Goal: Information Seeking & Learning: Learn about a topic

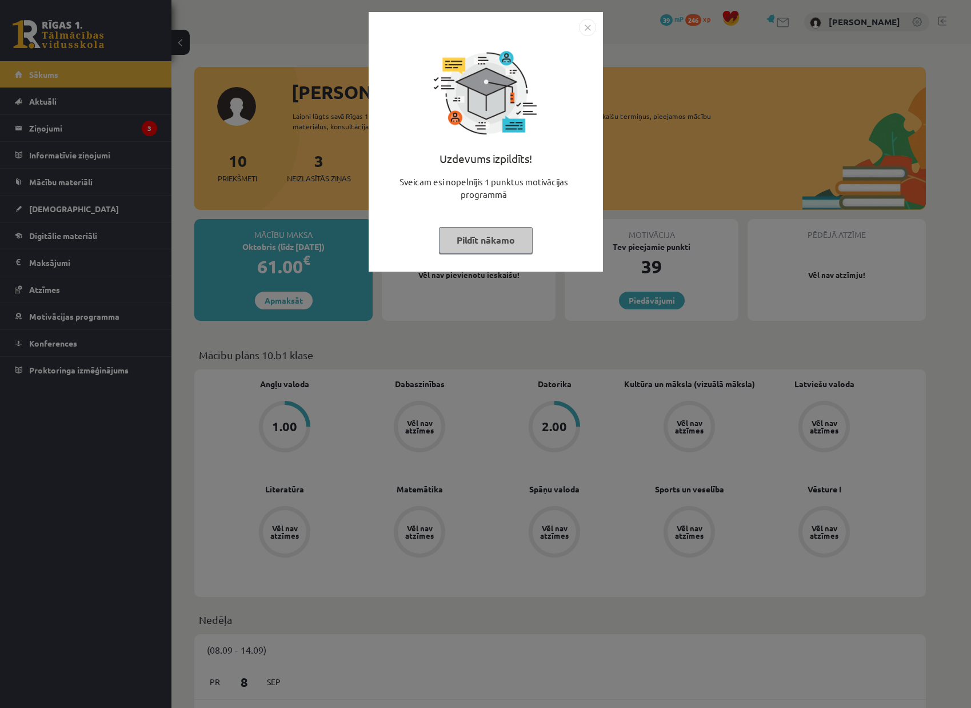
click at [589, 27] on img "Close" at bounding box center [587, 27] width 17 height 17
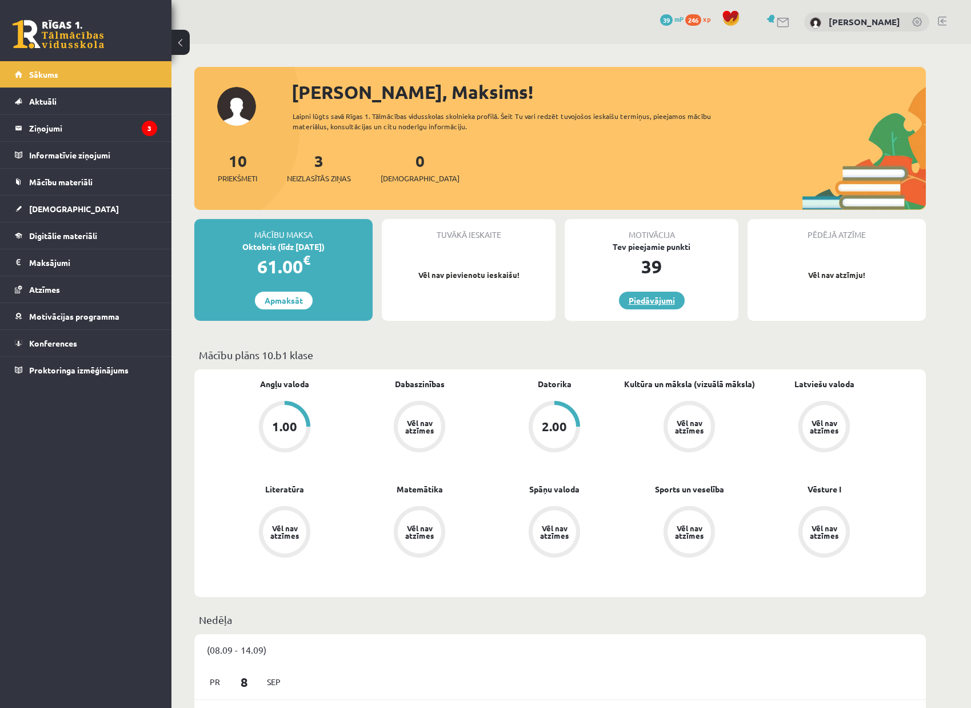
click at [666, 305] on link "Piedāvājumi" at bounding box center [652, 300] width 66 height 18
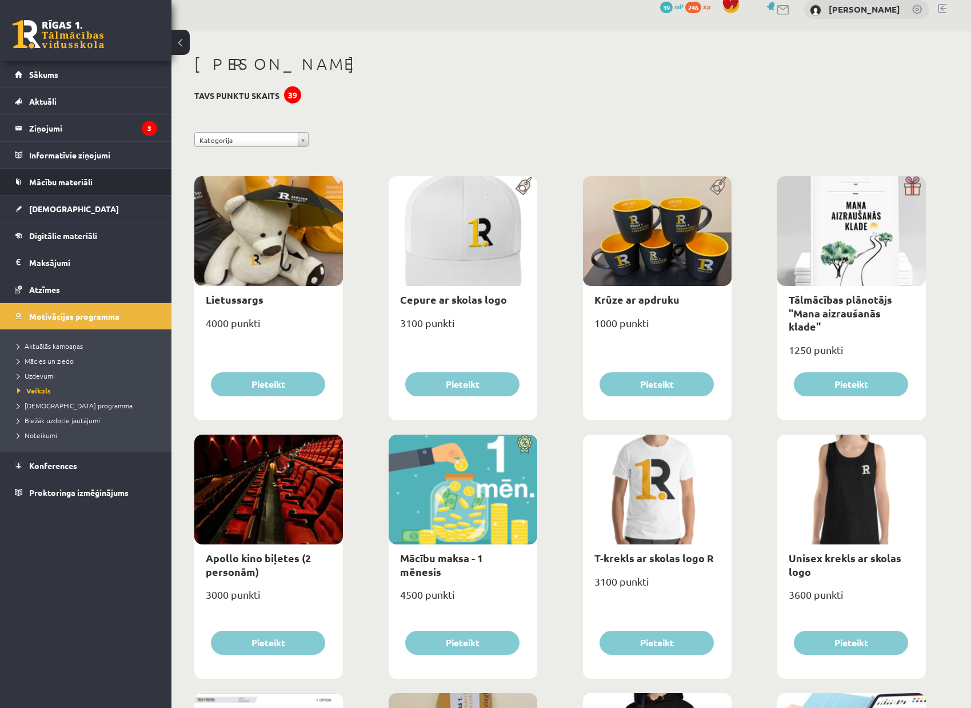
scroll to position [17, 0]
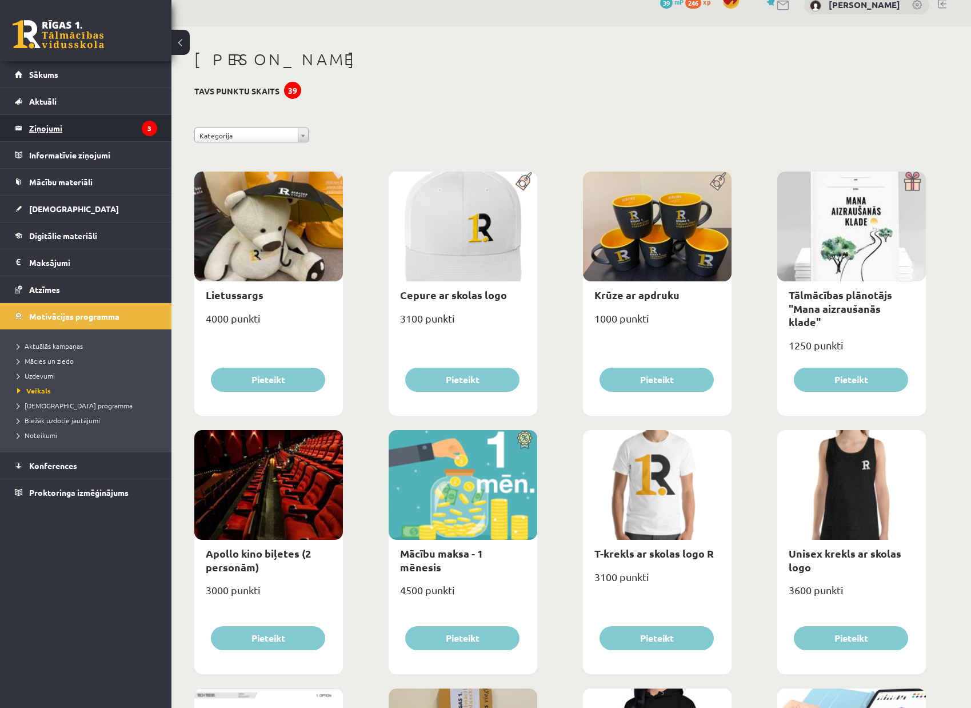
click at [97, 133] on legend "Ziņojumi 3" at bounding box center [93, 128] width 128 height 26
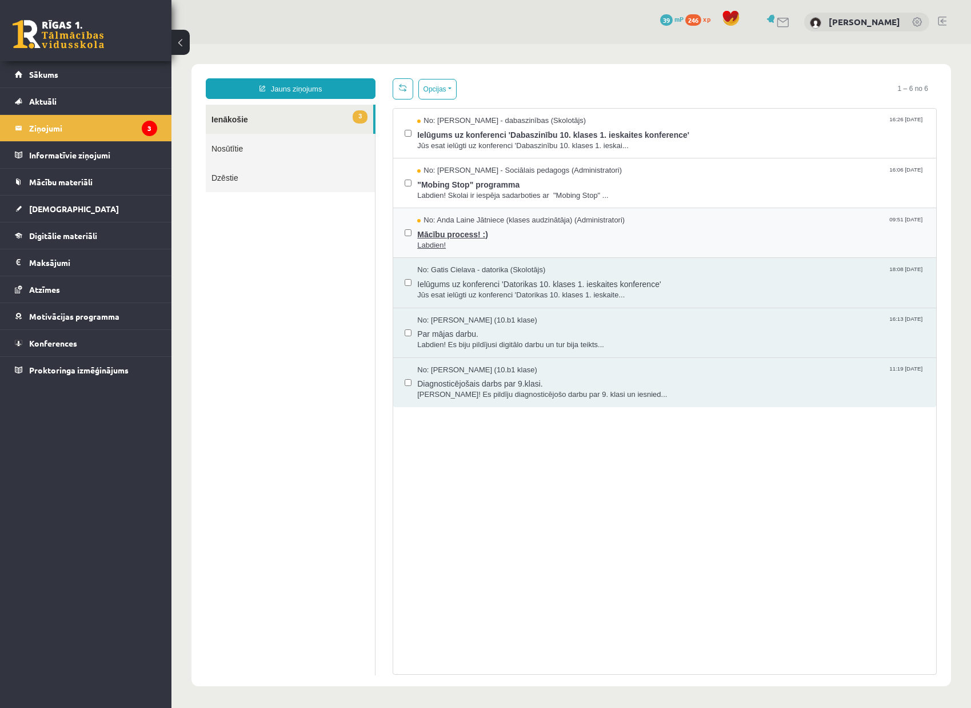
click at [671, 245] on span "Labdien!" at bounding box center [671, 245] width 508 height 11
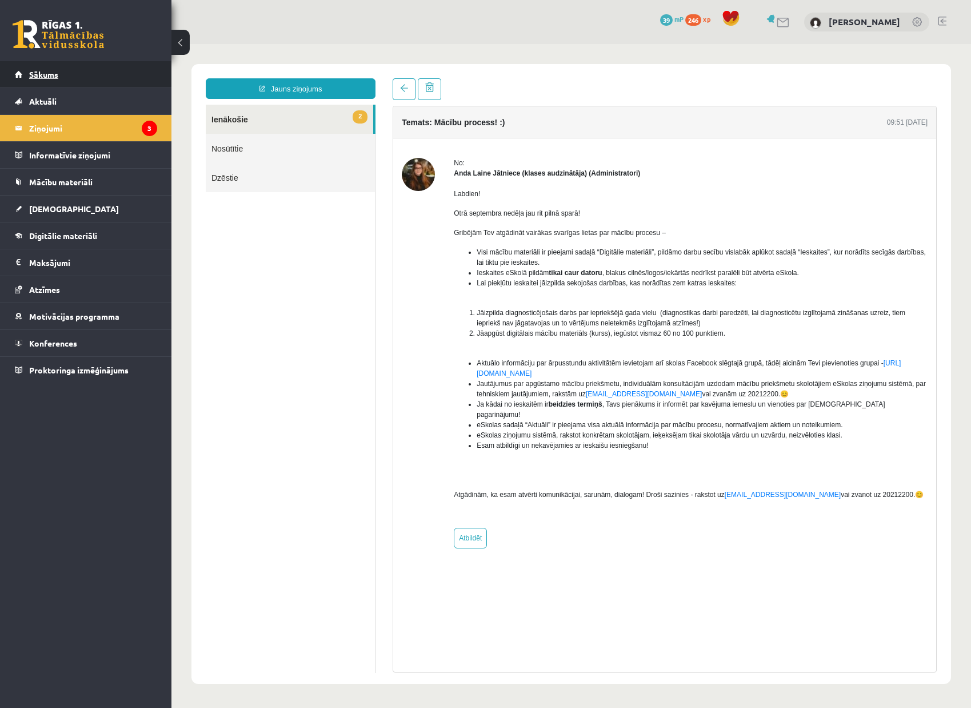
click at [78, 75] on link "Sākums" at bounding box center [86, 74] width 142 height 26
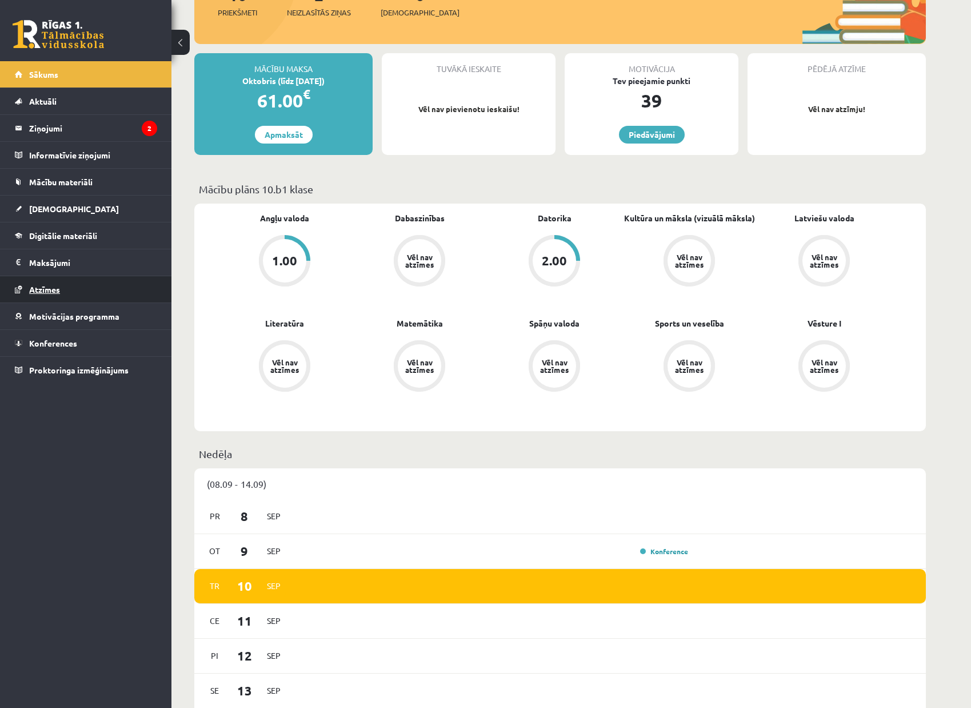
scroll to position [159, 0]
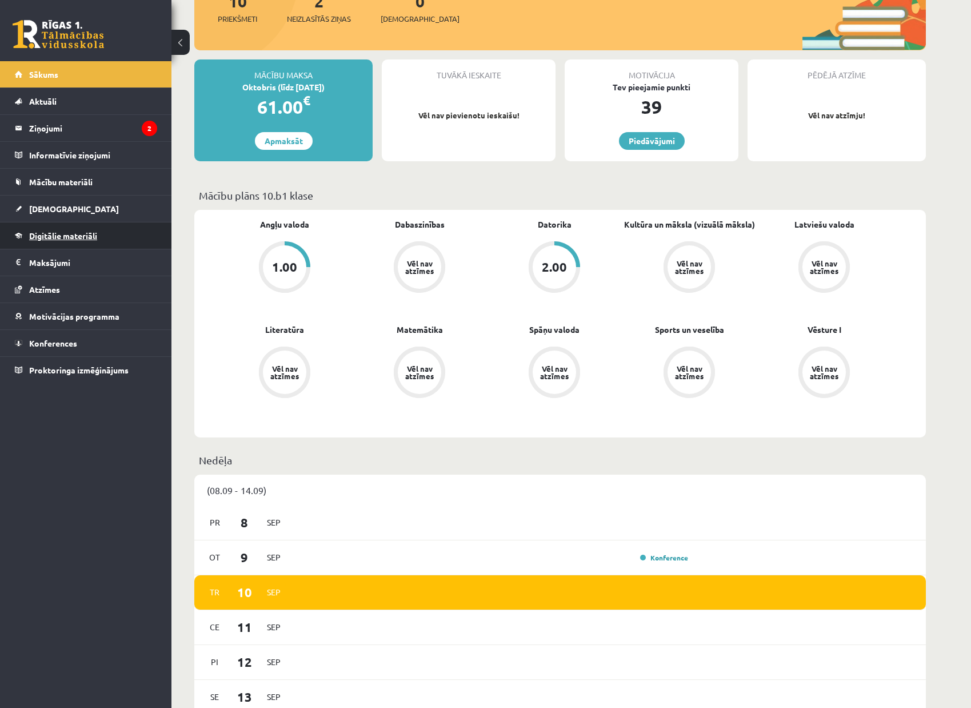
click at [95, 238] on span "Digitālie materiāli" at bounding box center [63, 235] width 68 height 10
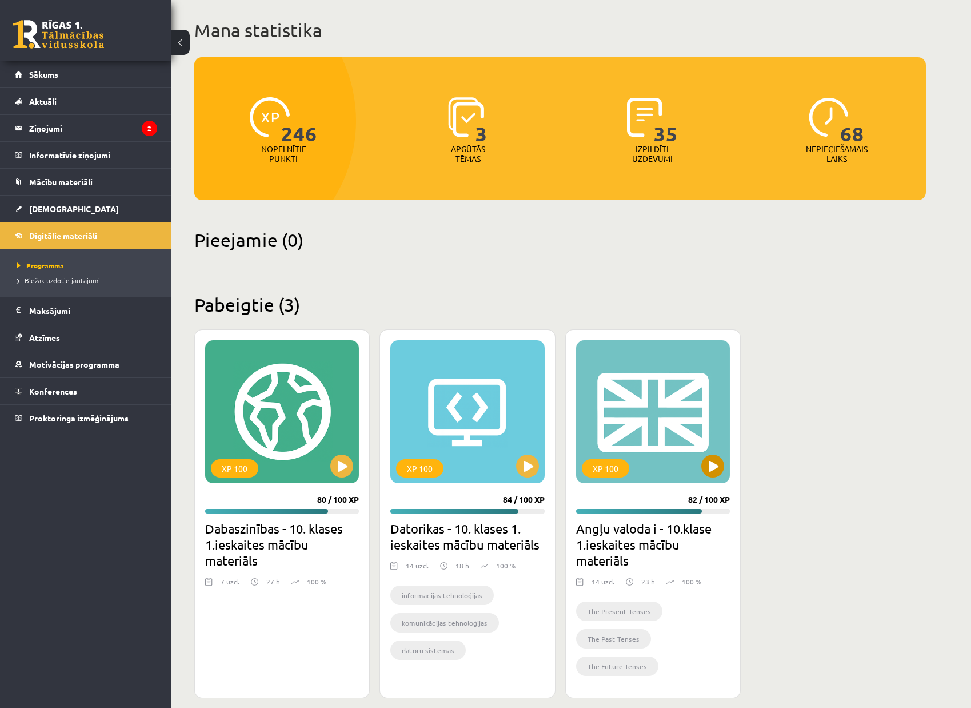
scroll to position [61, 0]
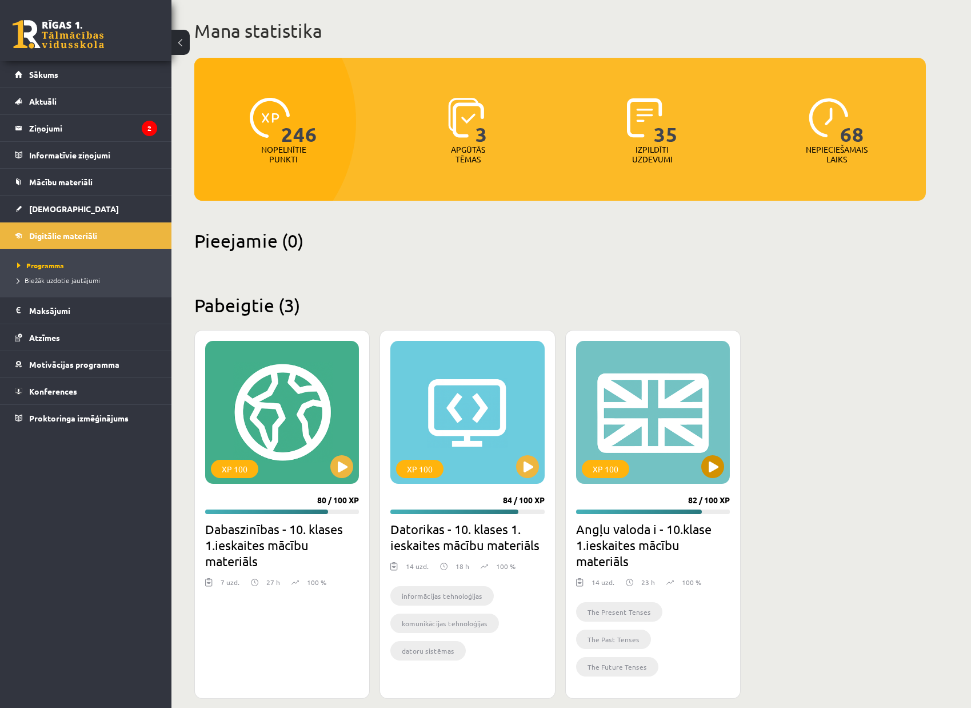
click at [715, 455] on button at bounding box center [712, 466] width 23 height 23
click at [43, 208] on span "[DEMOGRAPHIC_DATA]" at bounding box center [74, 208] width 90 height 10
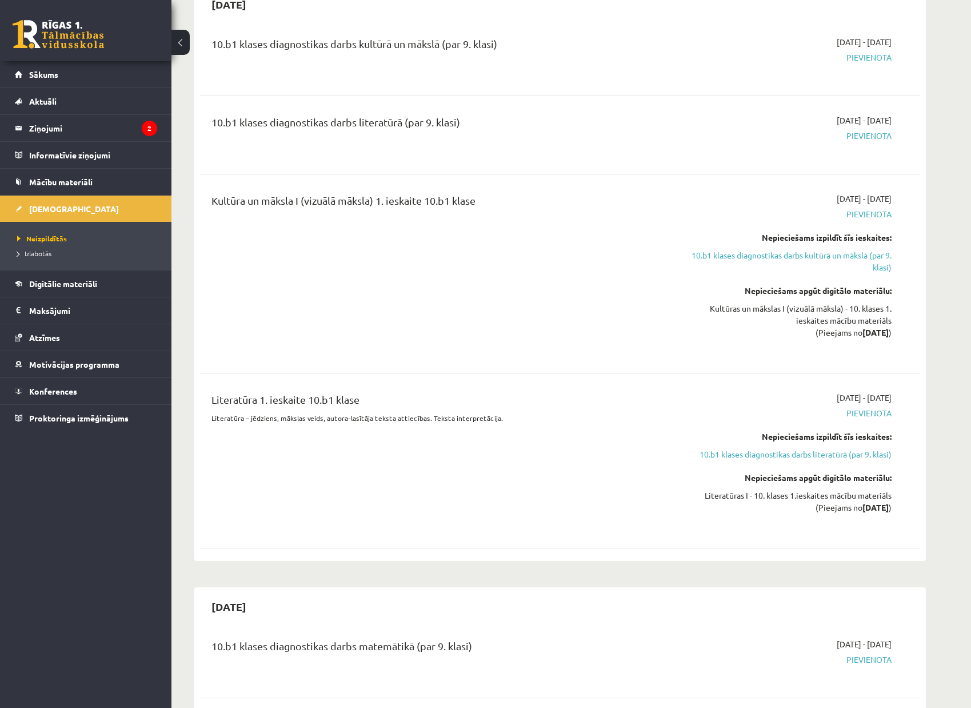
scroll to position [296, 0]
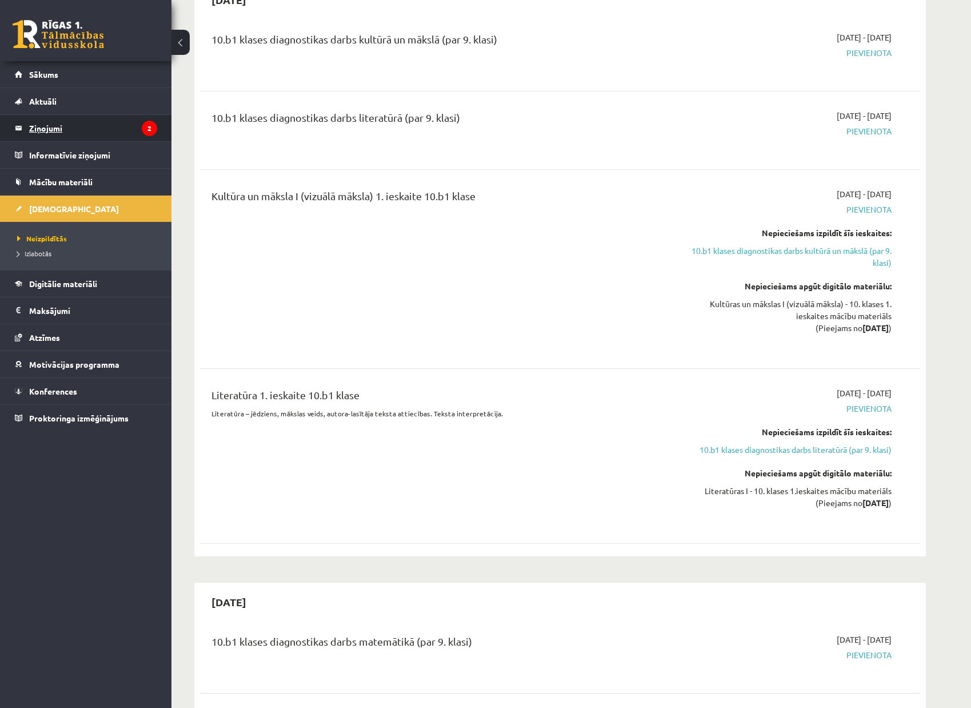
click at [94, 127] on legend "Ziņojumi 2" at bounding box center [93, 128] width 128 height 26
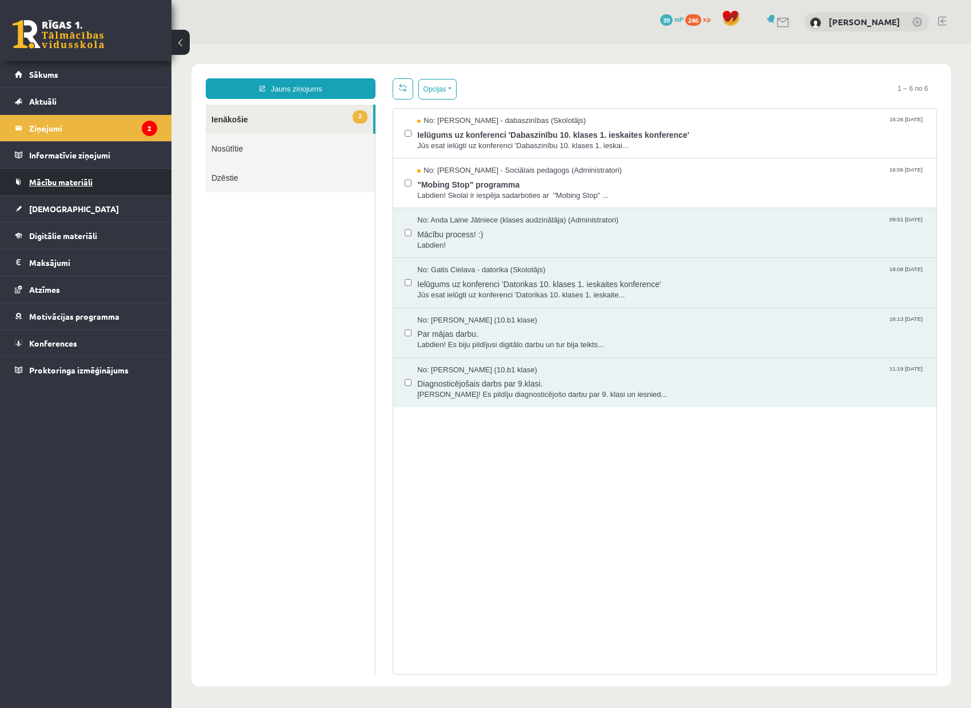
click at [91, 184] on span "Mācību materiāli" at bounding box center [60, 182] width 63 height 10
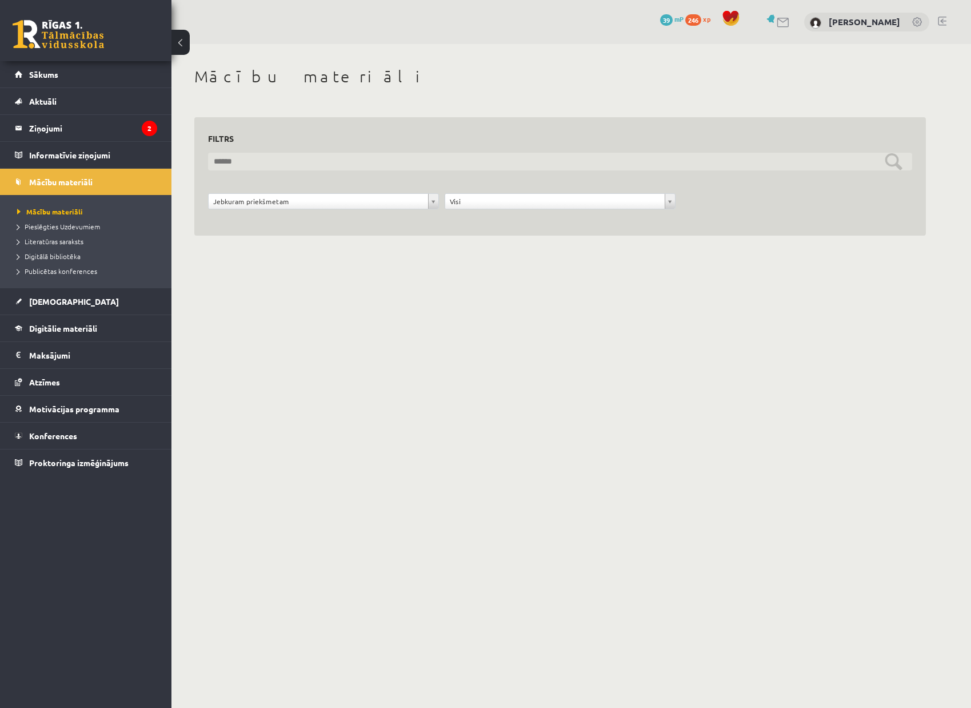
click at [303, 159] on input "text" at bounding box center [560, 162] width 704 height 18
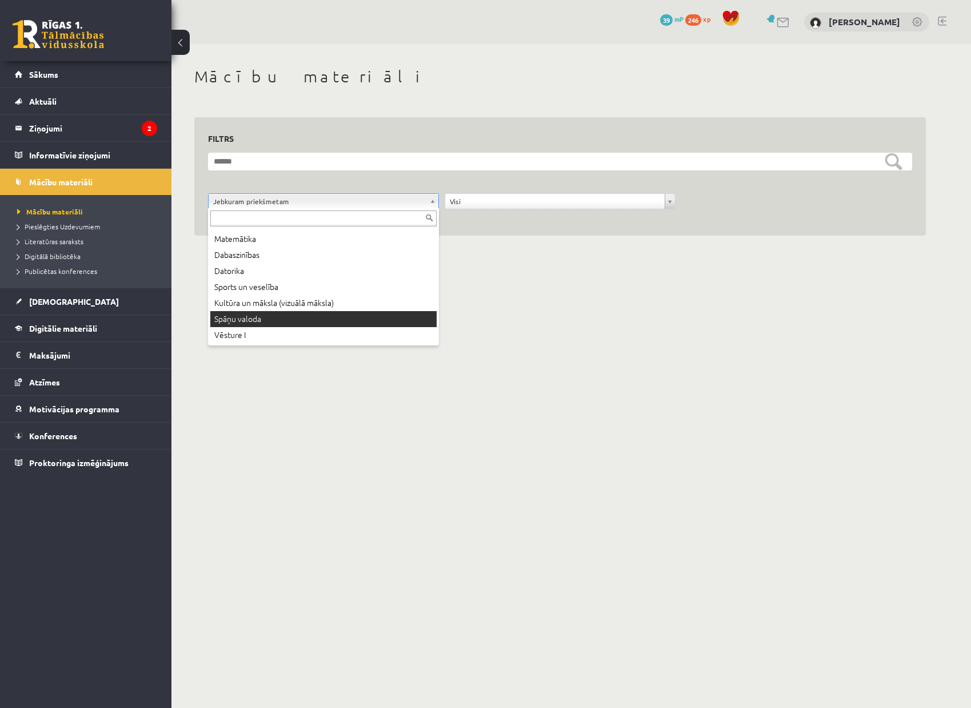
scroll to position [62, 0]
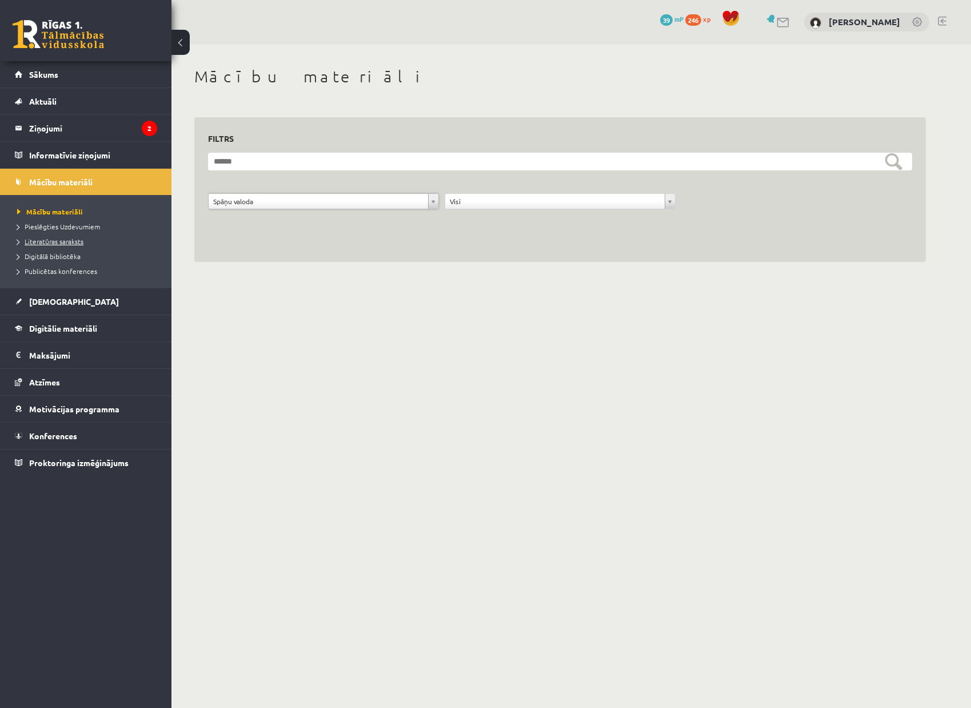
click at [71, 244] on span "Literatūras saraksts" at bounding box center [50, 241] width 66 height 9
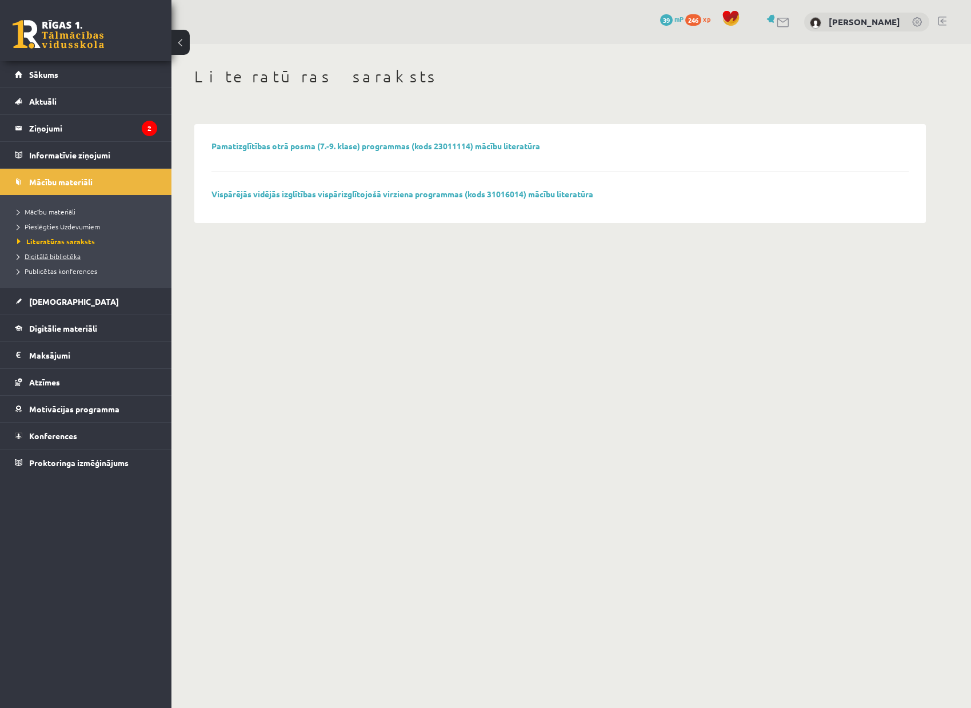
click at [67, 255] on span "Digitālā bibliotēka" at bounding box center [48, 255] width 63 height 9
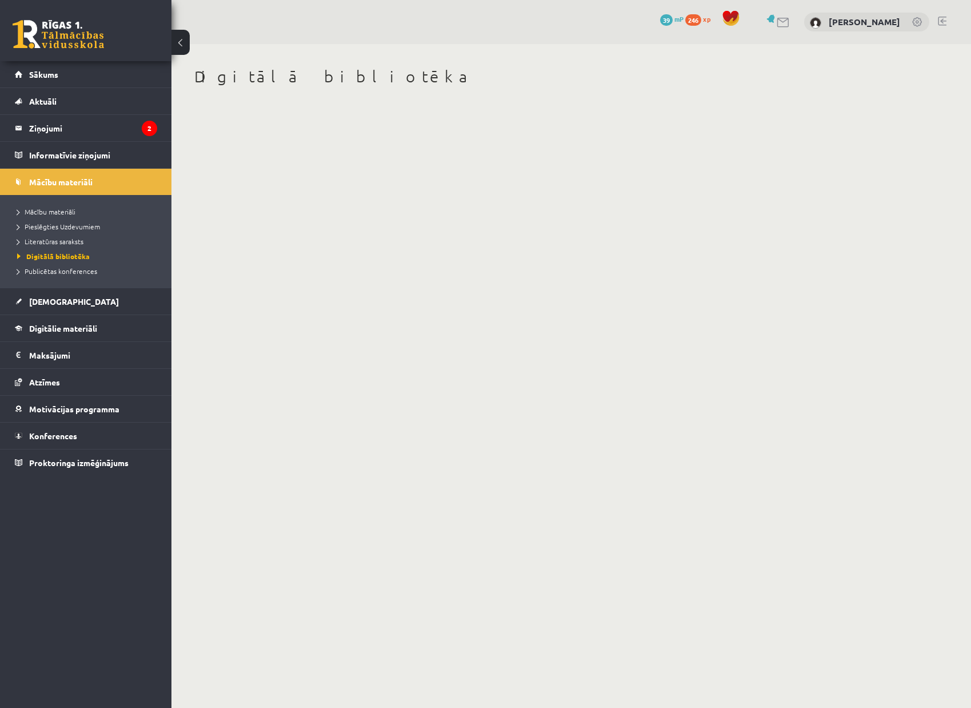
click at [728, 17] on span at bounding box center [730, 18] width 17 height 17
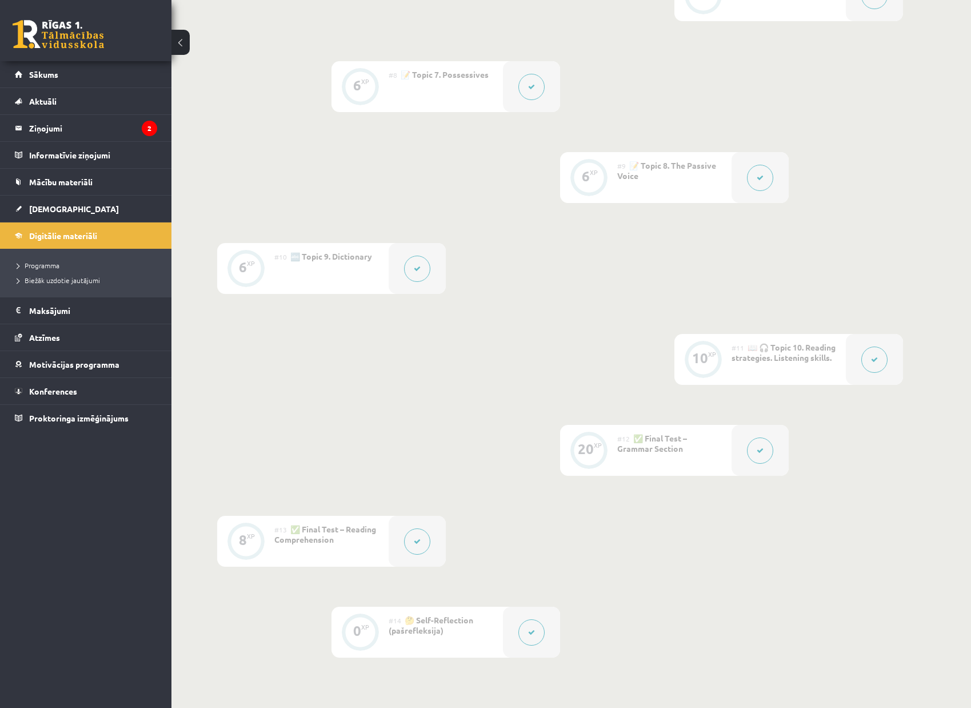
scroll to position [883, 0]
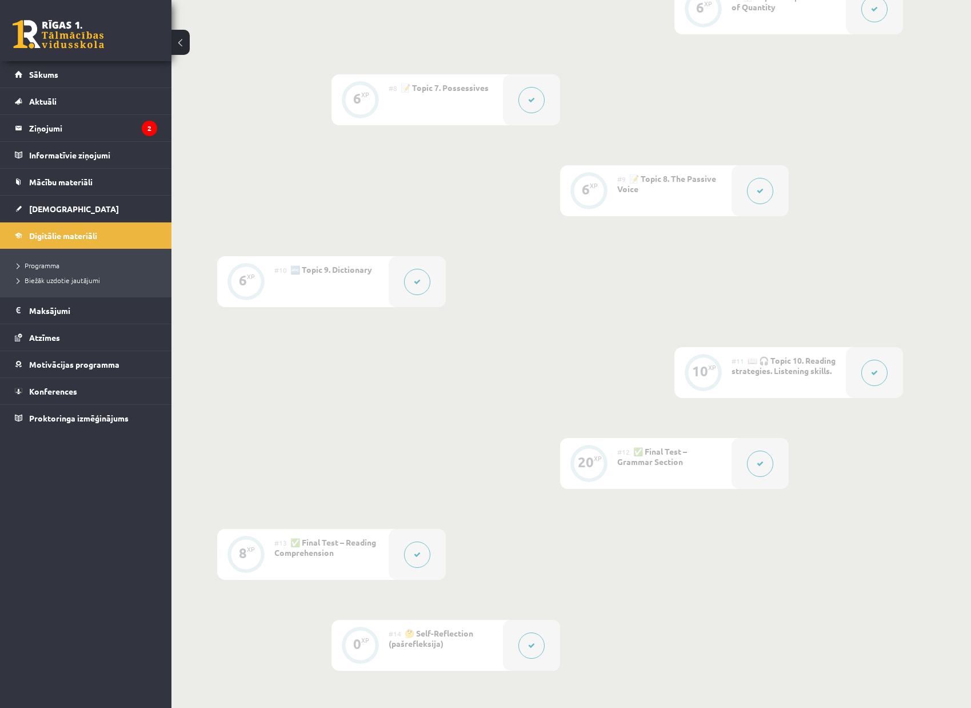
click at [764, 463] on button at bounding box center [760, 463] width 26 height 26
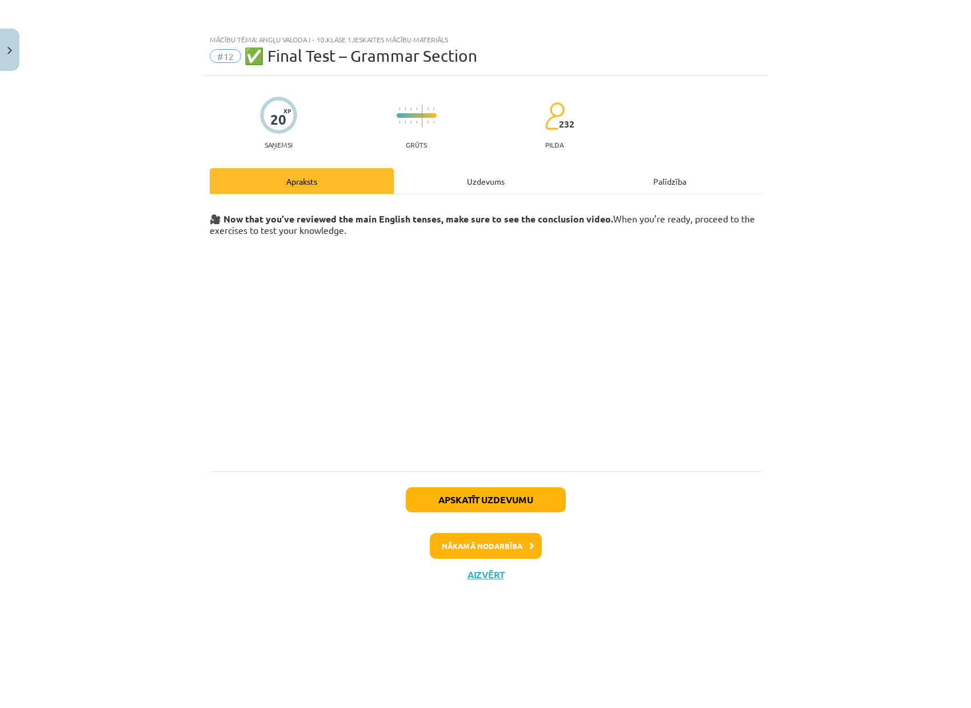
click at [533, 501] on button "Apskatīt uzdevumu" at bounding box center [486, 499] width 160 height 25
select select "*******"
select select "**********"
select select "***"
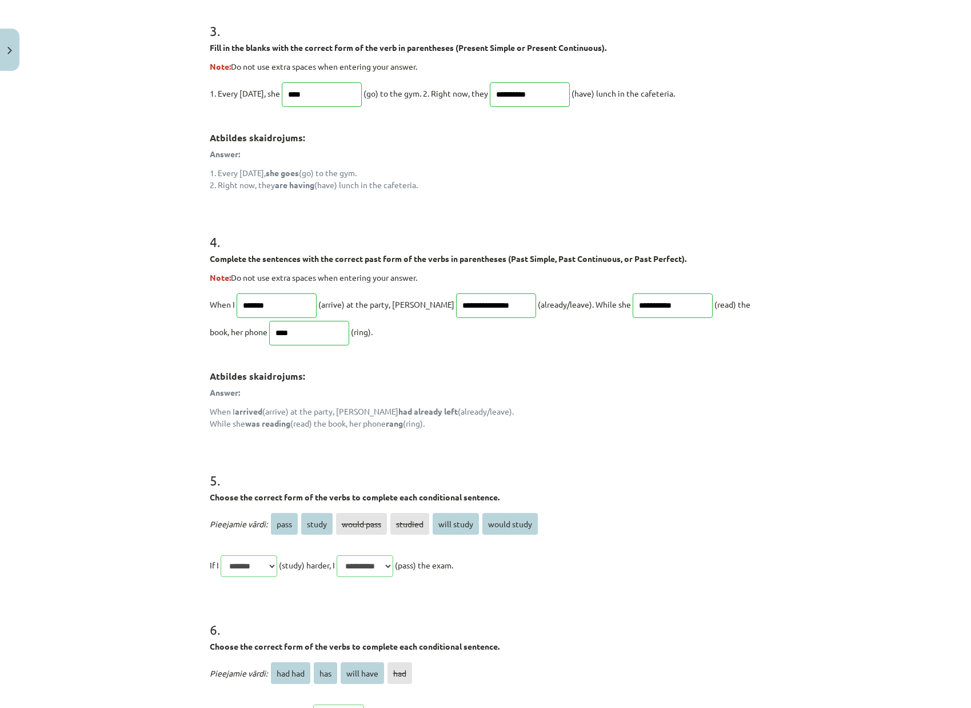
scroll to position [710, 0]
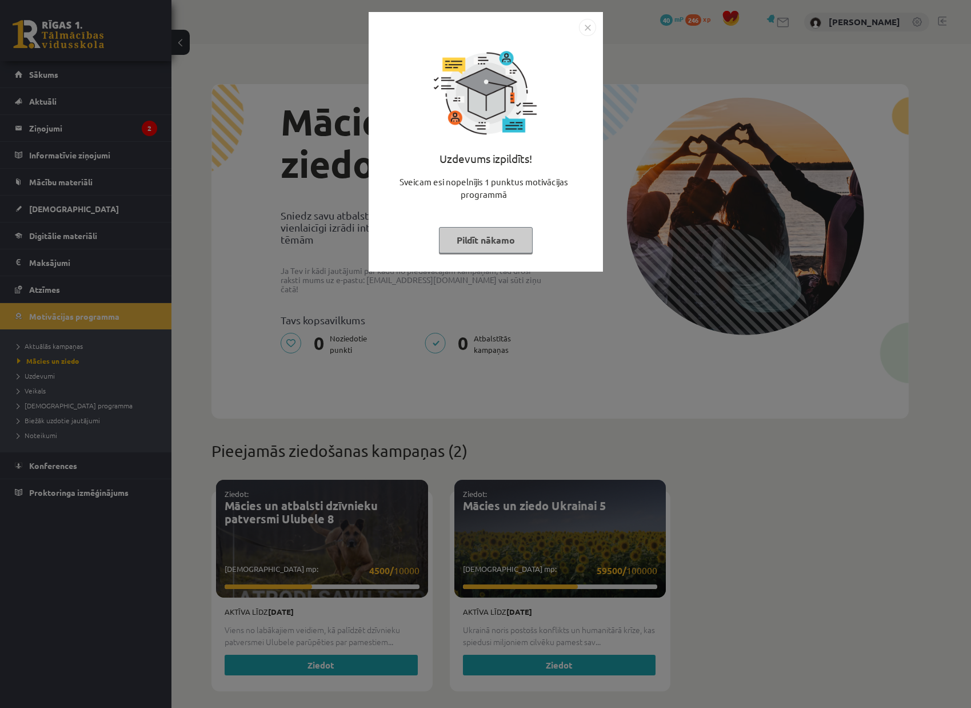
click at [500, 234] on button "Pildīt nākamo" at bounding box center [486, 240] width 94 height 26
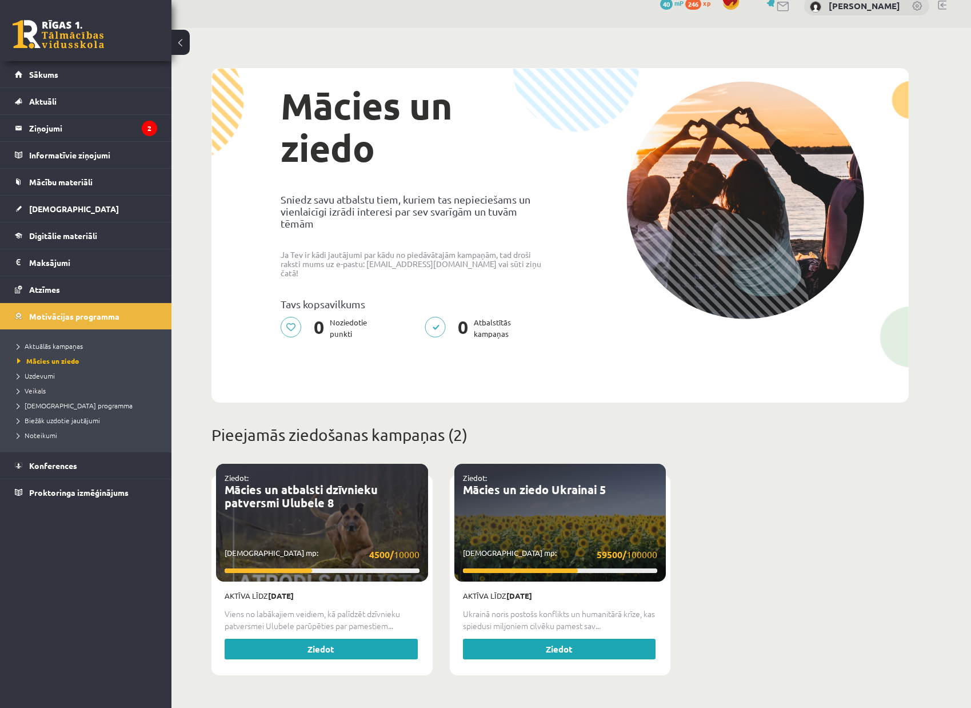
scroll to position [19, 0]
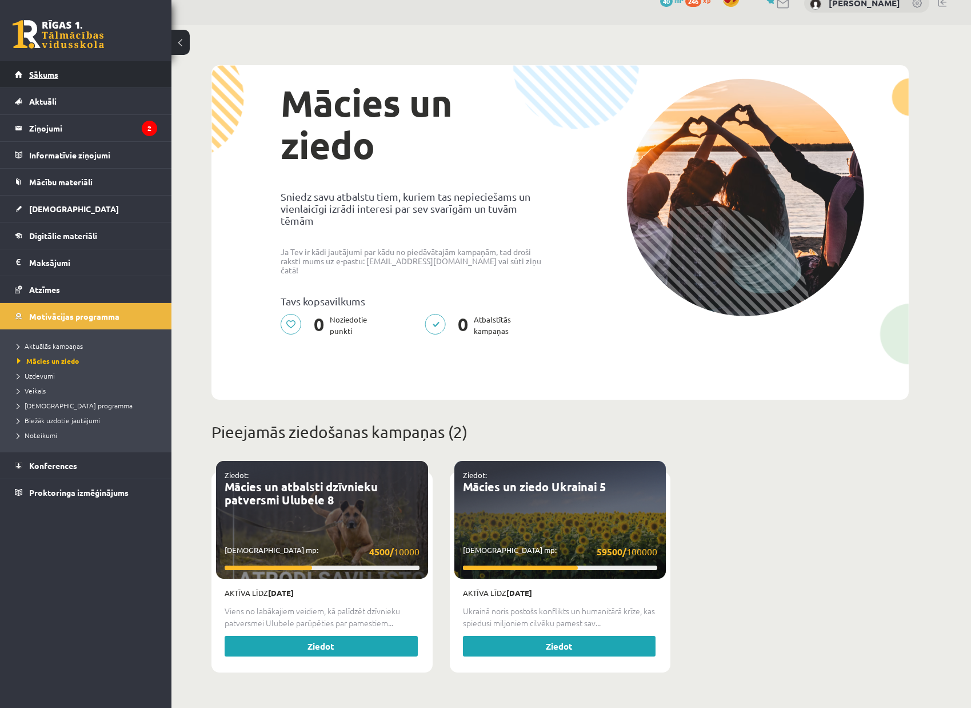
click at [51, 79] on link "Sākums" at bounding box center [86, 74] width 142 height 26
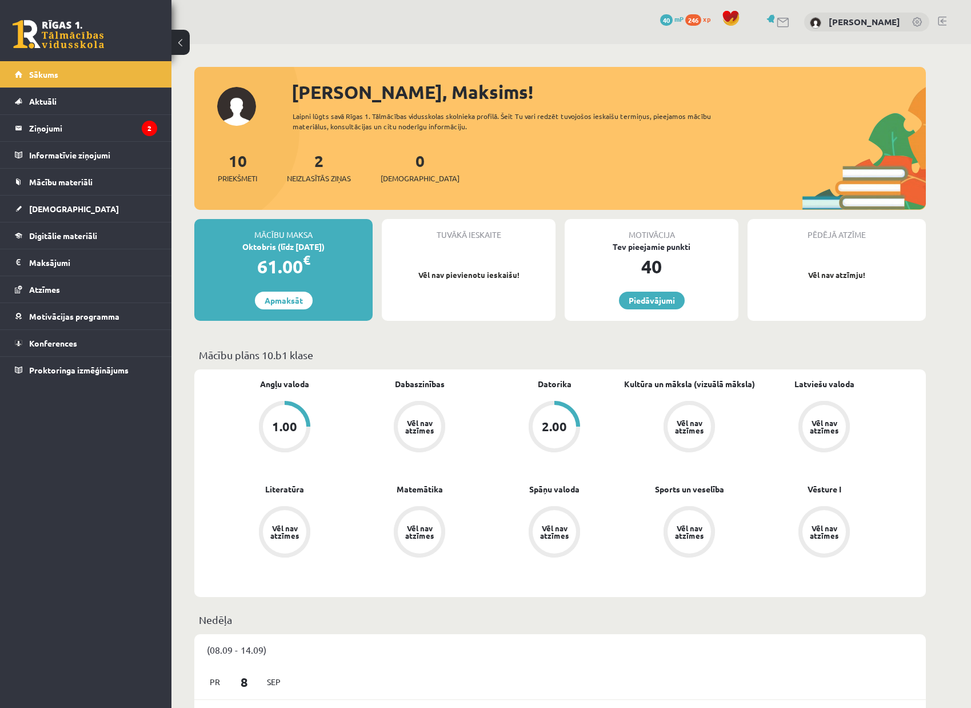
scroll to position [1, 0]
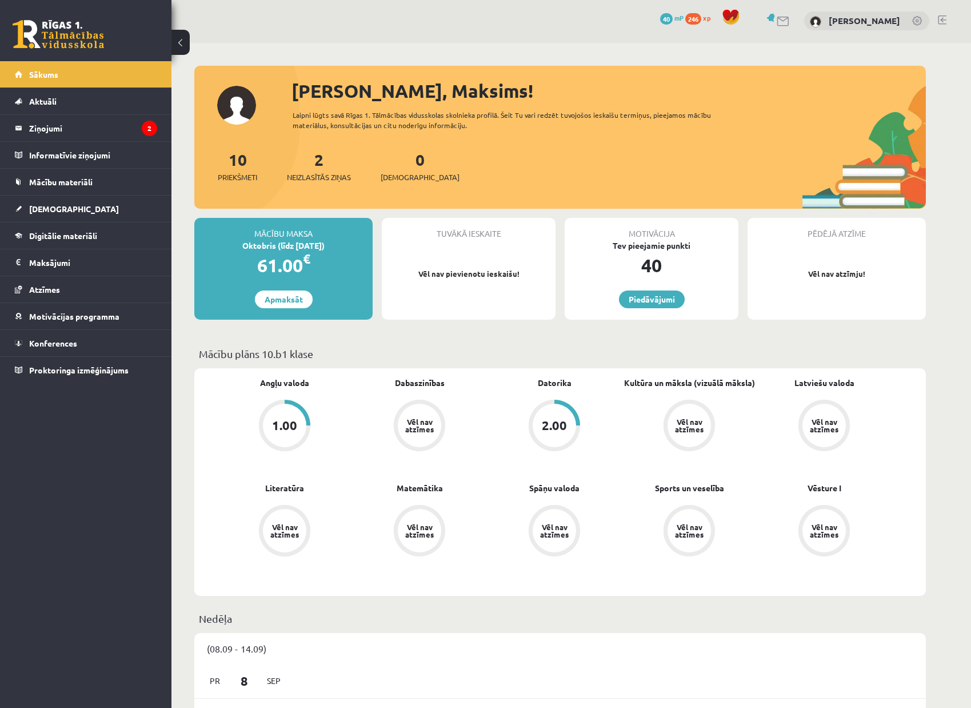
click at [558, 432] on div "2.00" at bounding box center [554, 424] width 43 height 43
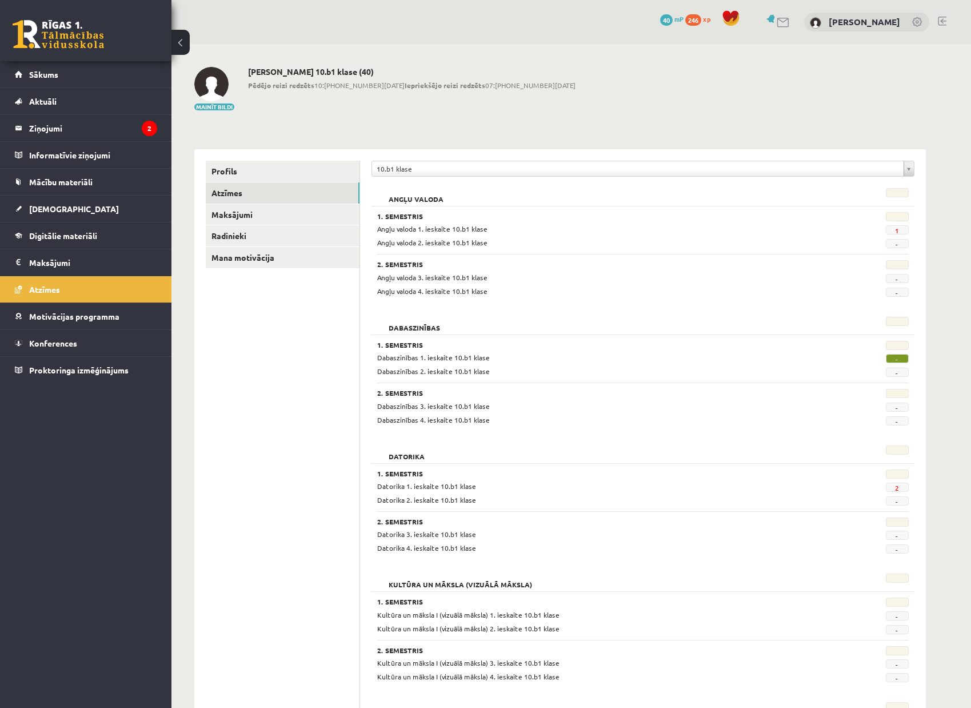
click at [900, 359] on span "-" at bounding box center [897, 358] width 23 height 9
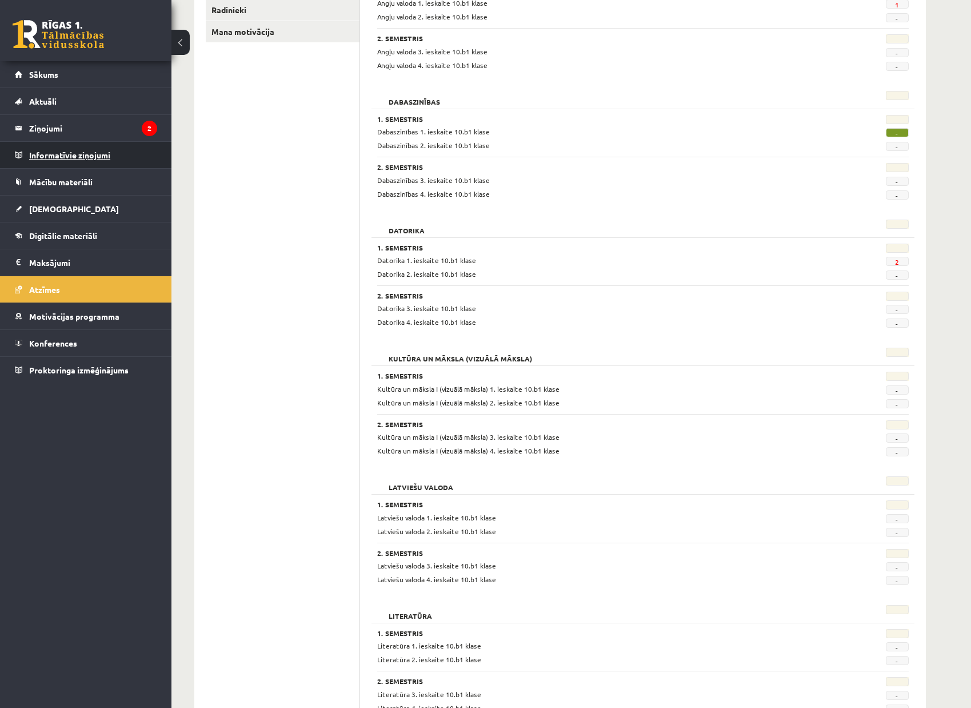
scroll to position [225, 0]
